Goal: Information Seeking & Learning: Learn about a topic

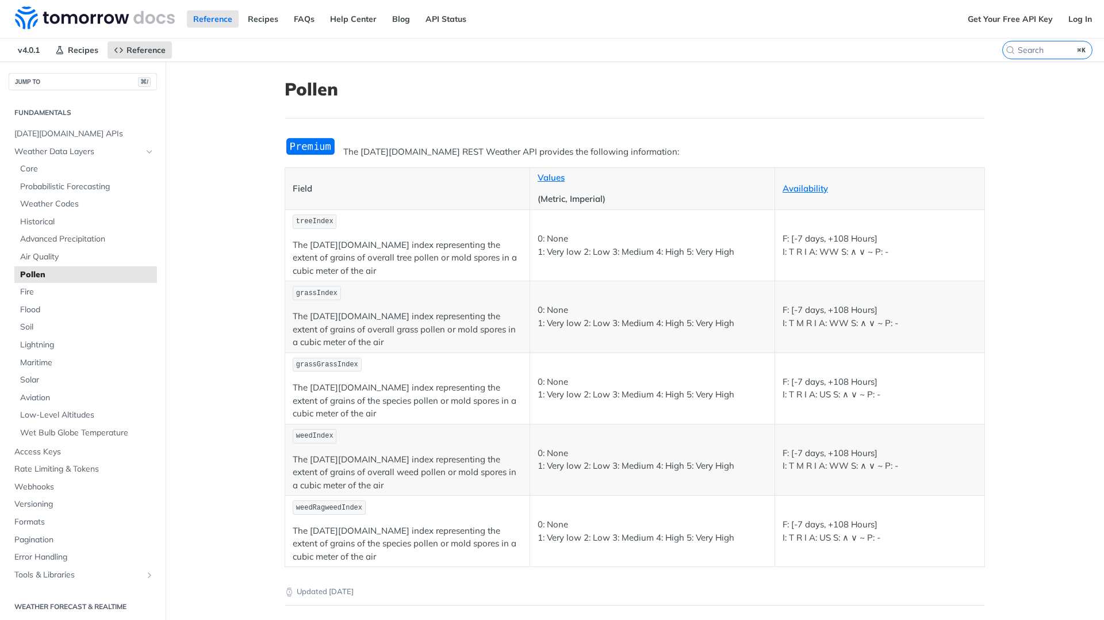
click at [37, 272] on span "Pollen" at bounding box center [87, 275] width 134 height 12
click at [58, 131] on span "[DATE][DOMAIN_NAME] APIs" at bounding box center [84, 134] width 140 height 12
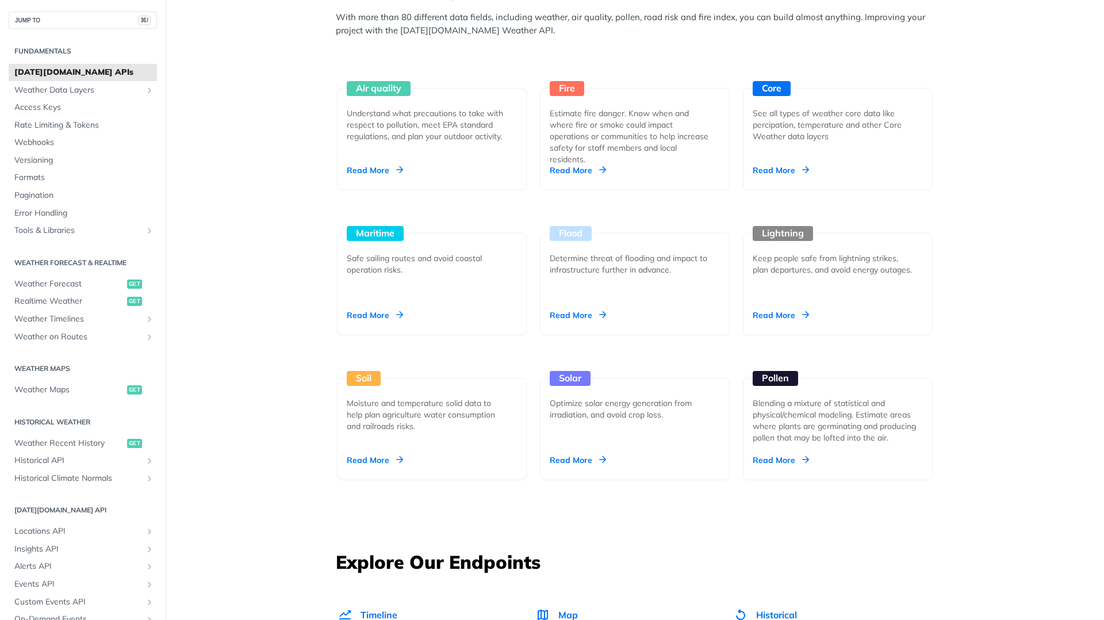
scroll to position [1060, 0]
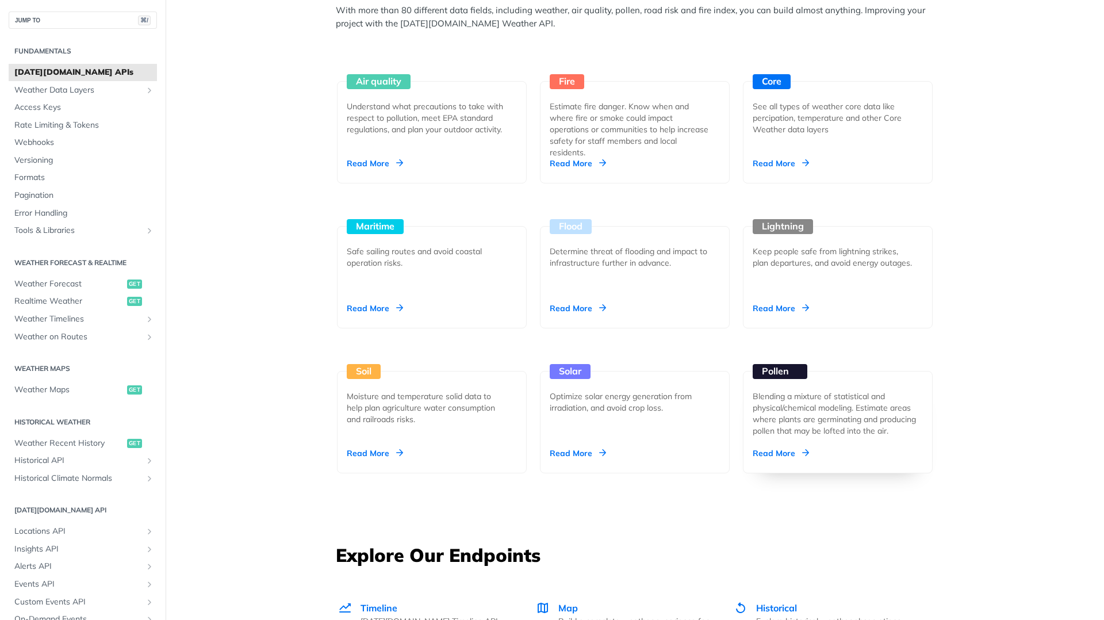
click at [781, 452] on div "Read More" at bounding box center [781, 454] width 56 height 12
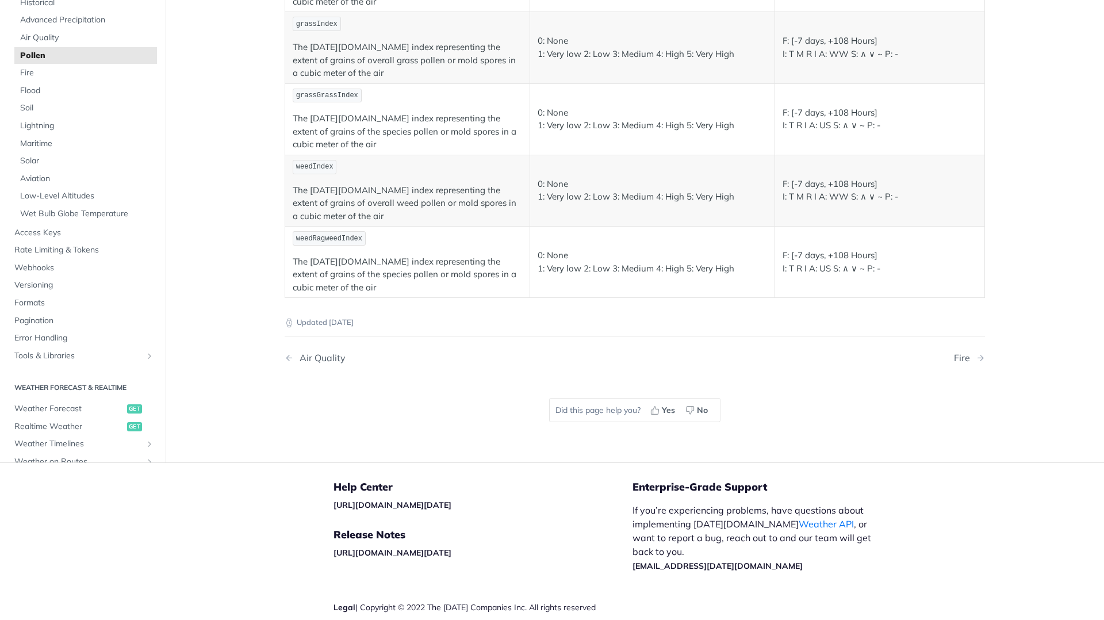
scroll to position [319, 0]
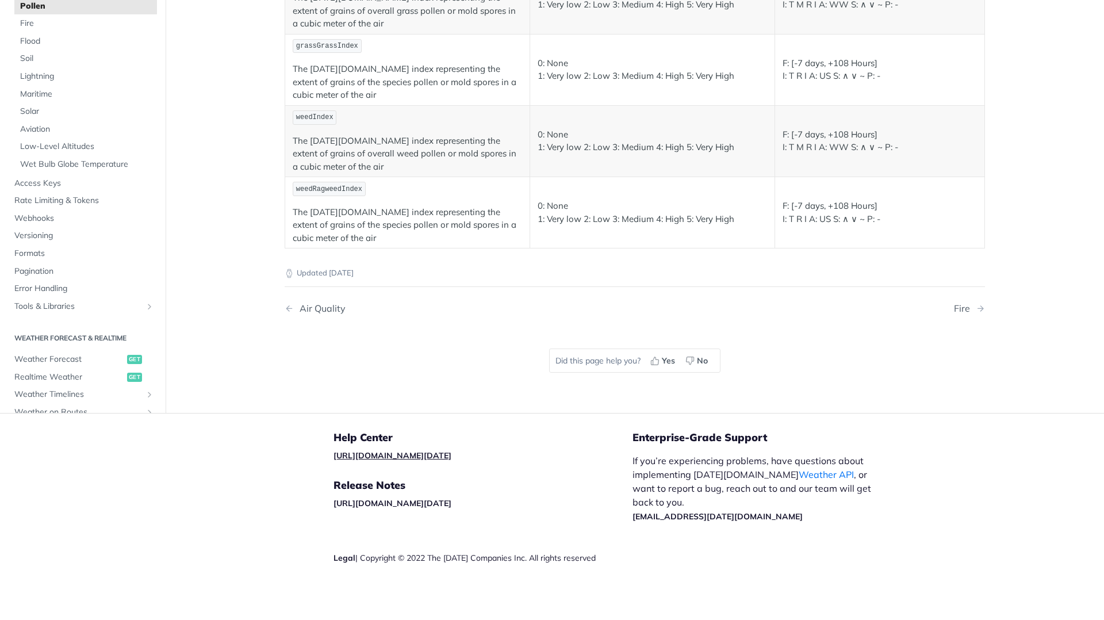
click at [392, 455] on link "[URL][DOMAIN_NAME][DATE]" at bounding box center [393, 455] width 118 height 10
